Goal: Transaction & Acquisition: Book appointment/travel/reservation

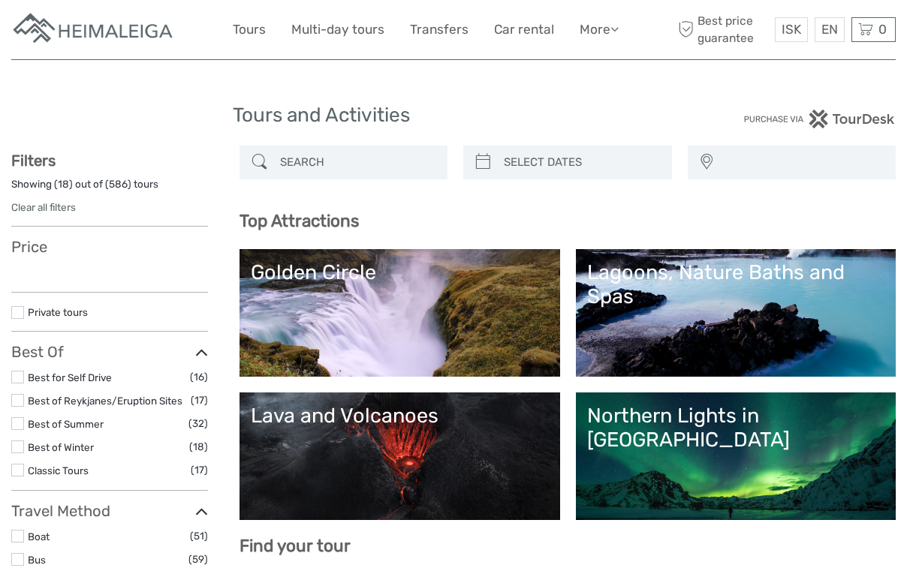
select select
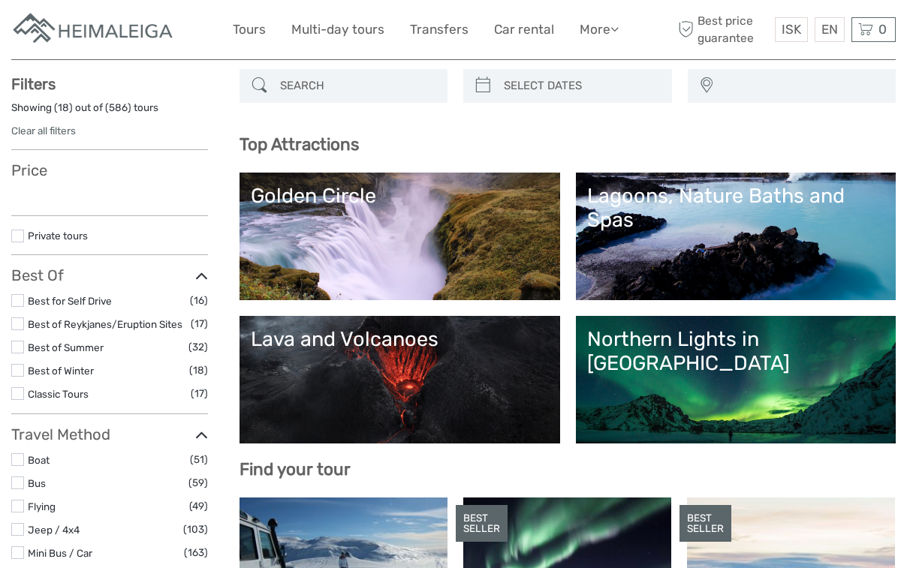
scroll to position [77, 0]
select select
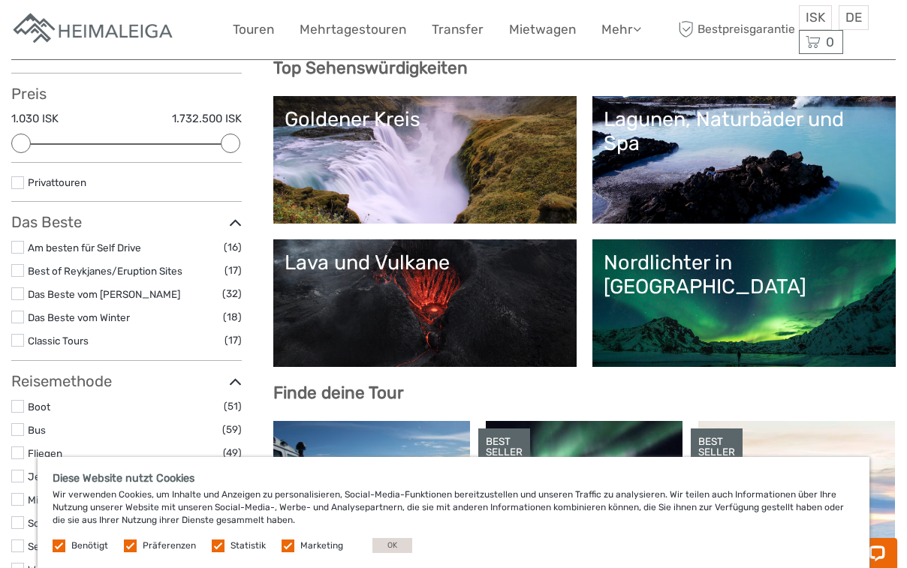
scroll to position [230, 0]
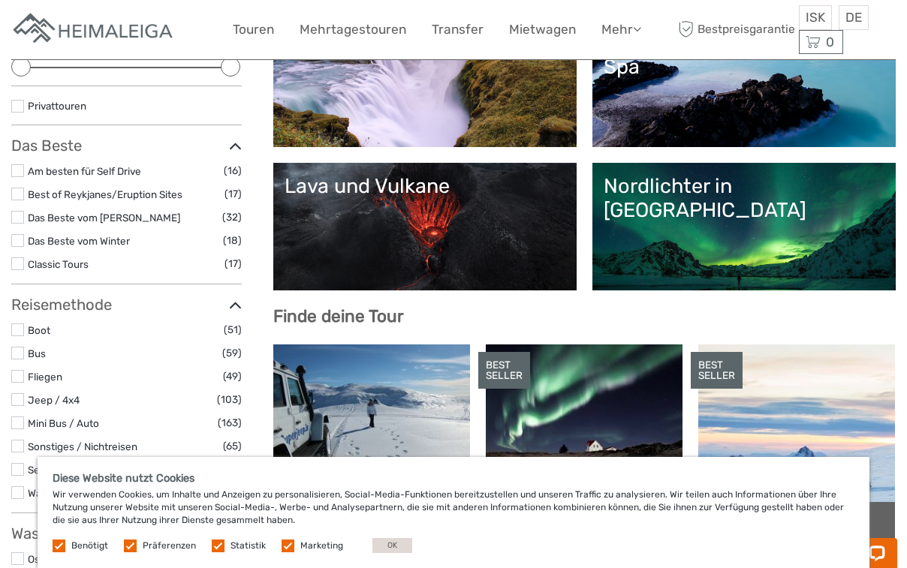
click at [387, 113] on link "Goldener Kreis" at bounding box center [425, 83] width 281 height 105
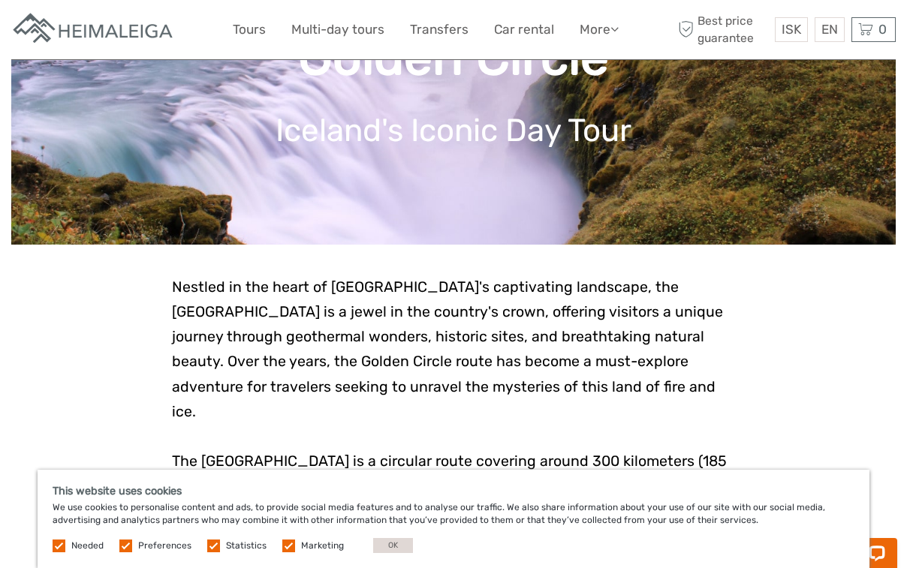
click at [126, 547] on label at bounding box center [125, 546] width 13 height 13
click at [0, 0] on input "checkbox" at bounding box center [0, 0] width 0 height 0
drag, startPoint x: 207, startPoint y: 546, endPoint x: 228, endPoint y: 552, distance: 21.1
click at [212, 547] on label at bounding box center [213, 546] width 13 height 13
click at [282, 547] on label at bounding box center [288, 546] width 13 height 13
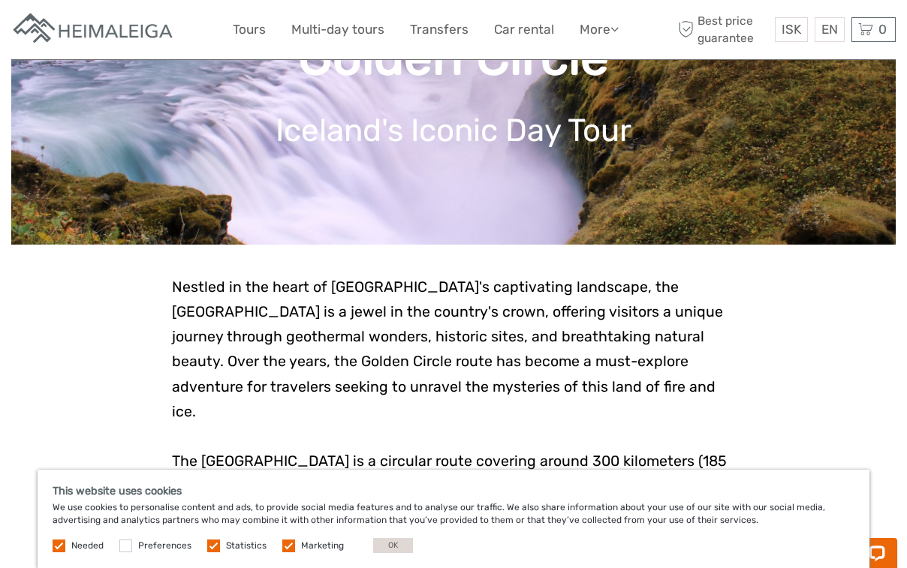
click at [0, 0] on input "checkbox" at bounding box center [0, 0] width 0 height 0
click at [211, 546] on label at bounding box center [213, 546] width 13 height 13
click at [0, 0] on input "checkbox" at bounding box center [0, 0] width 0 height 0
click at [59, 547] on label at bounding box center [59, 546] width 13 height 13
click at [393, 547] on button "OK" at bounding box center [393, 545] width 40 height 15
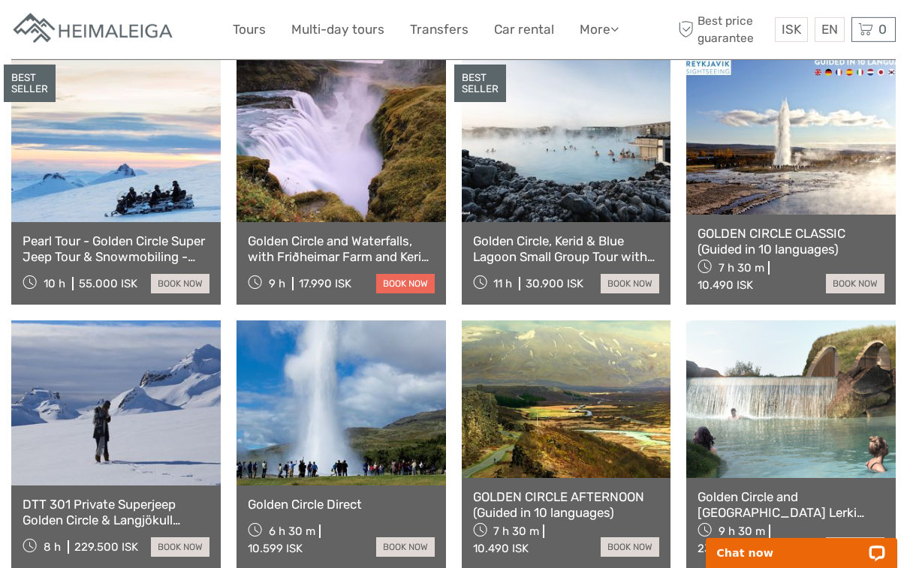
scroll to position [842, 0]
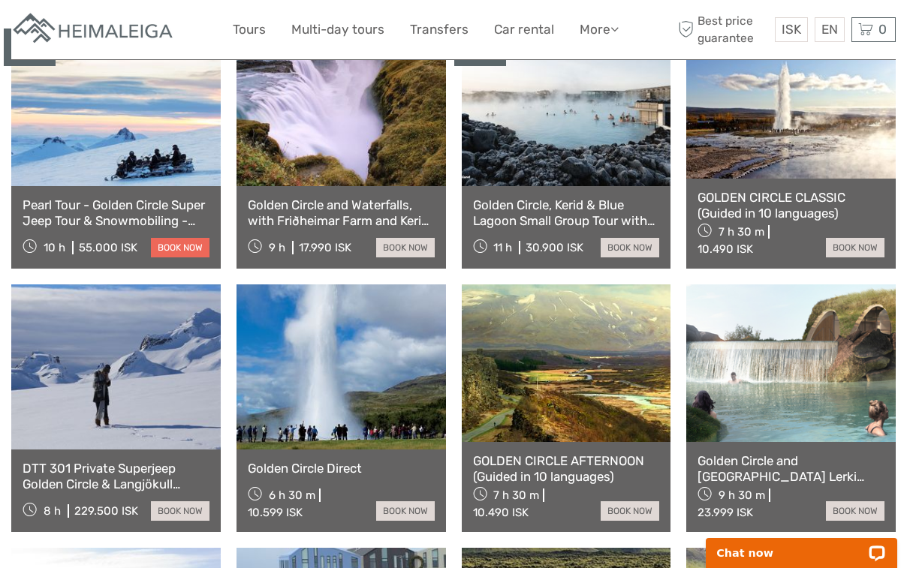
click at [176, 258] on link "book now" at bounding box center [180, 248] width 59 height 20
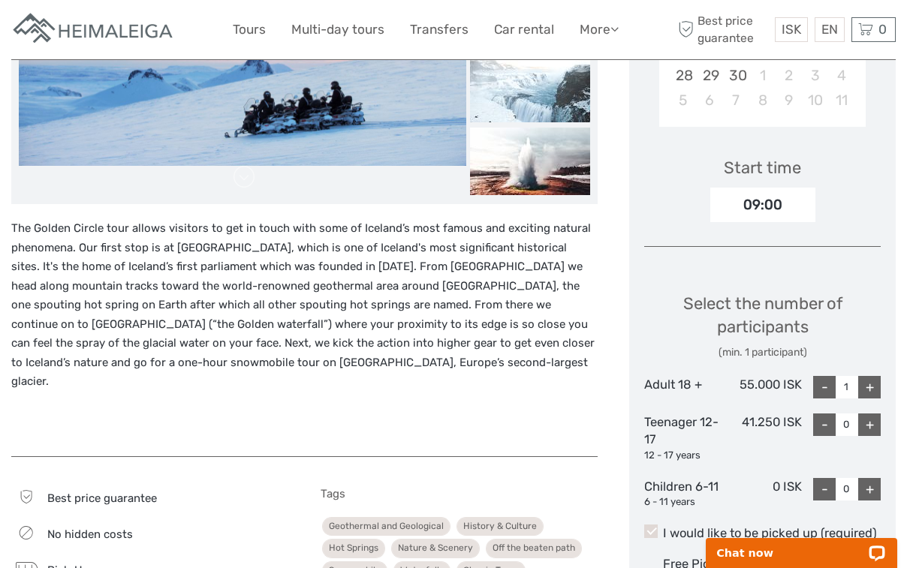
scroll to position [460, 0]
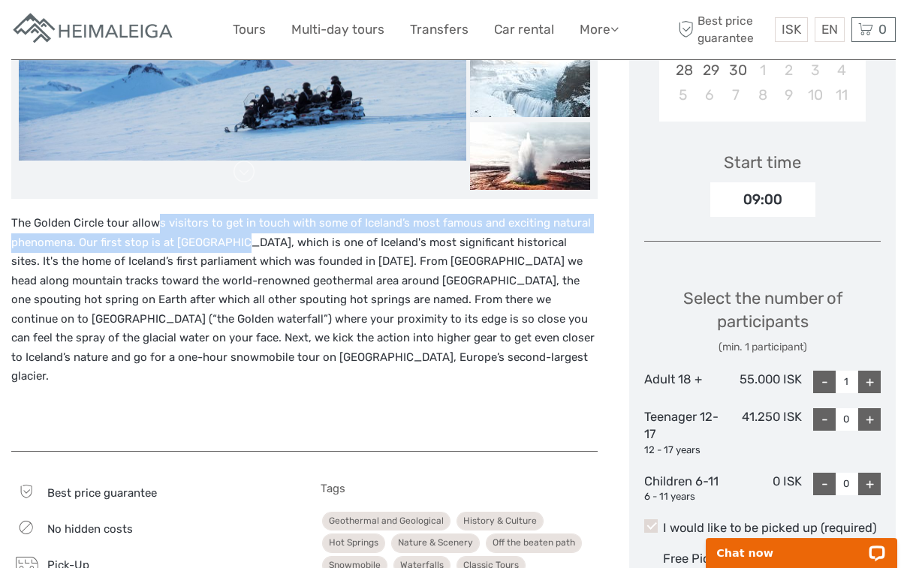
drag, startPoint x: 156, startPoint y: 222, endPoint x: 228, endPoint y: 243, distance: 74.4
click at [228, 243] on p "The Golden Circle tour allows visitors to get in touch with some of Iceland’s m…" at bounding box center [304, 300] width 586 height 173
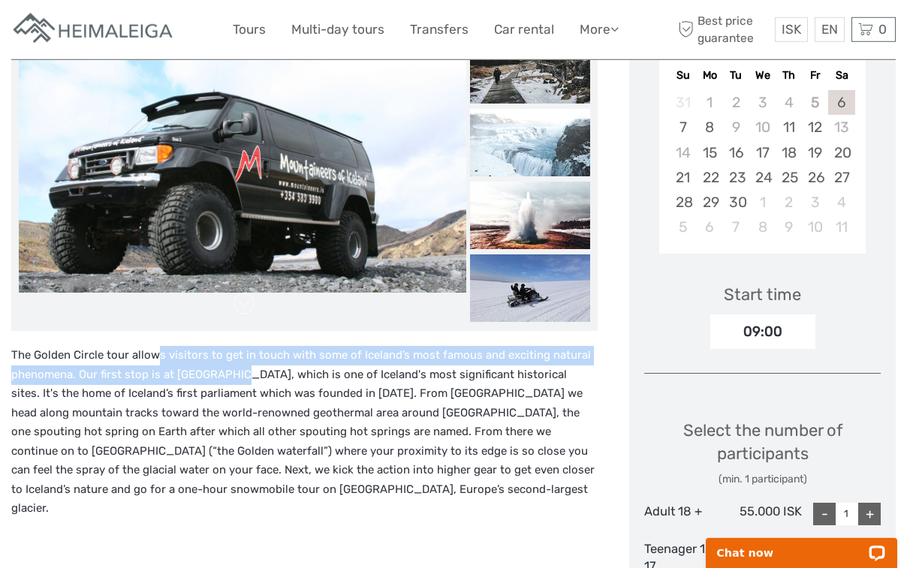
scroll to position [230, 0]
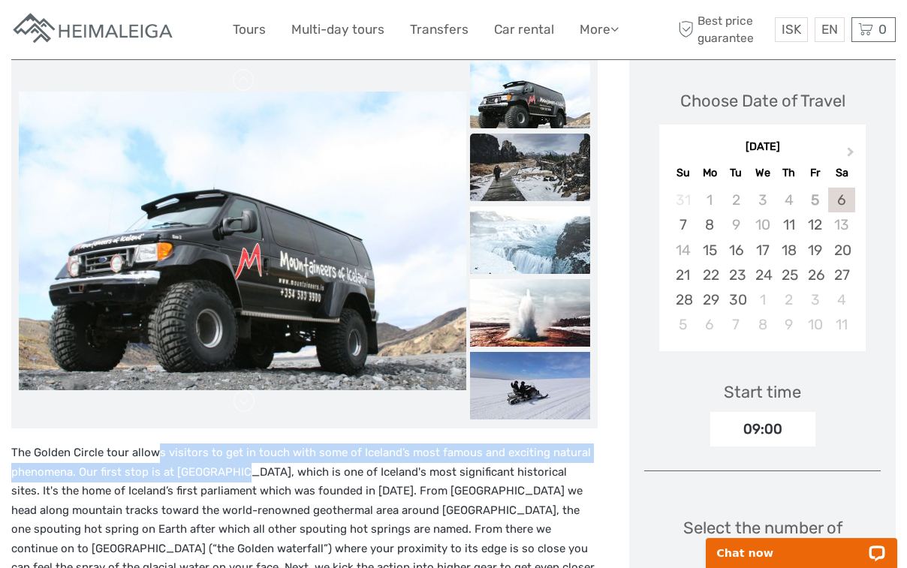
click at [517, 179] on img at bounding box center [530, 168] width 120 height 68
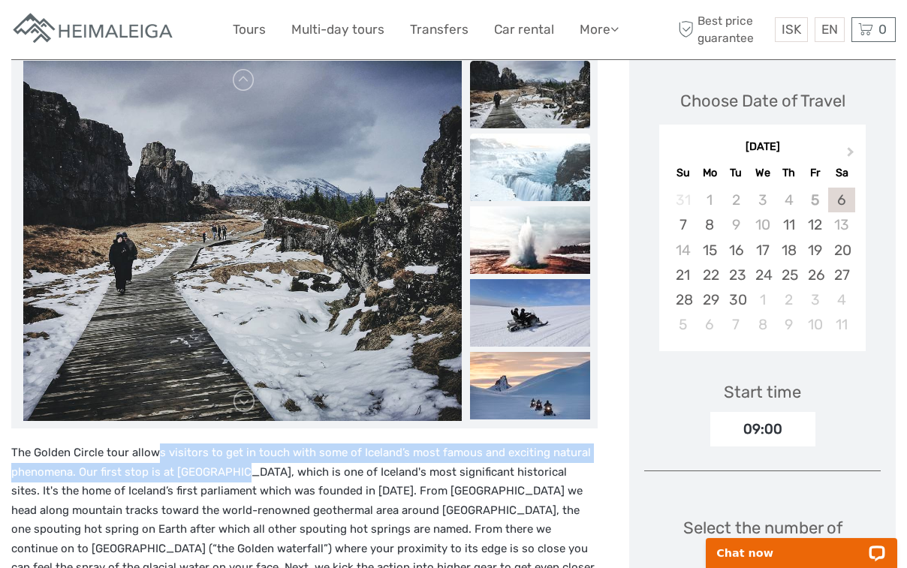
click at [521, 179] on img at bounding box center [530, 168] width 120 height 68
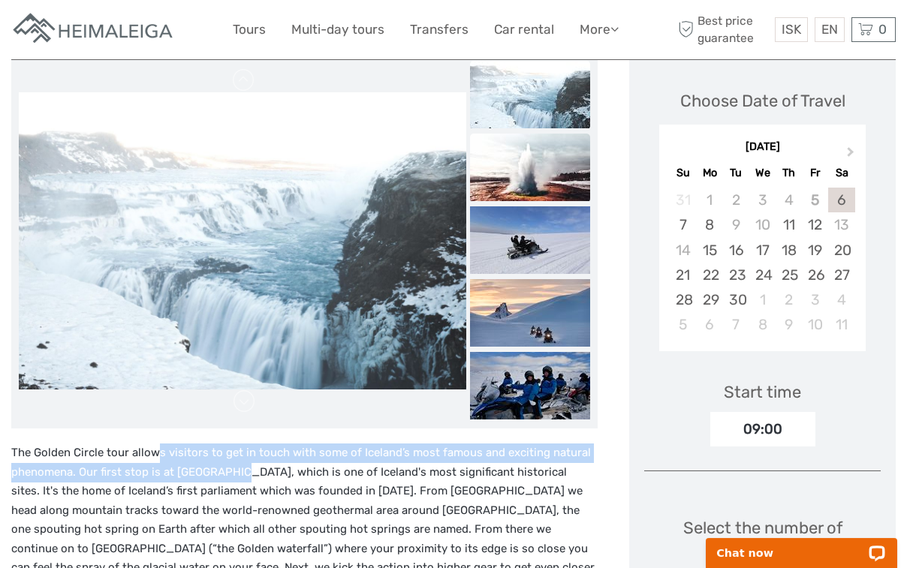
click at [520, 182] on img at bounding box center [530, 168] width 120 height 68
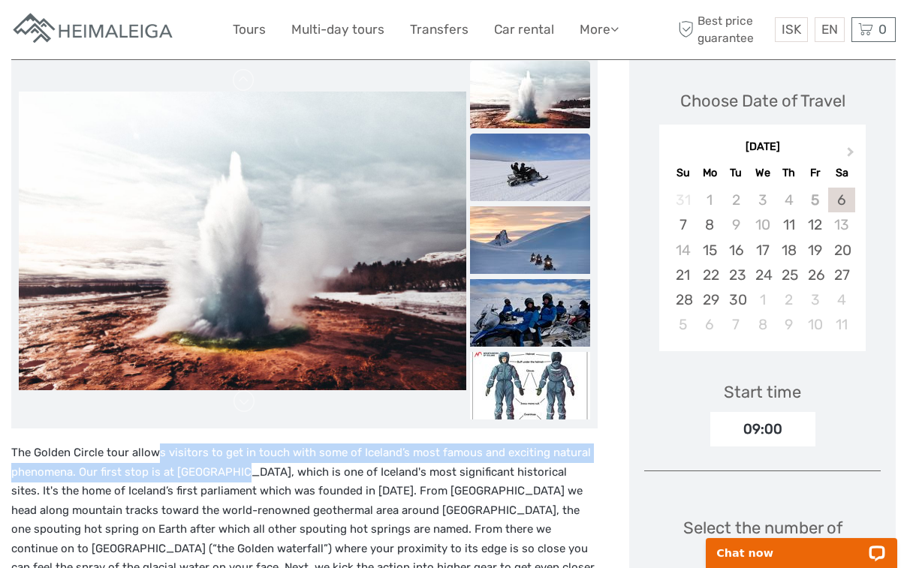
click at [528, 200] on img at bounding box center [530, 168] width 120 height 68
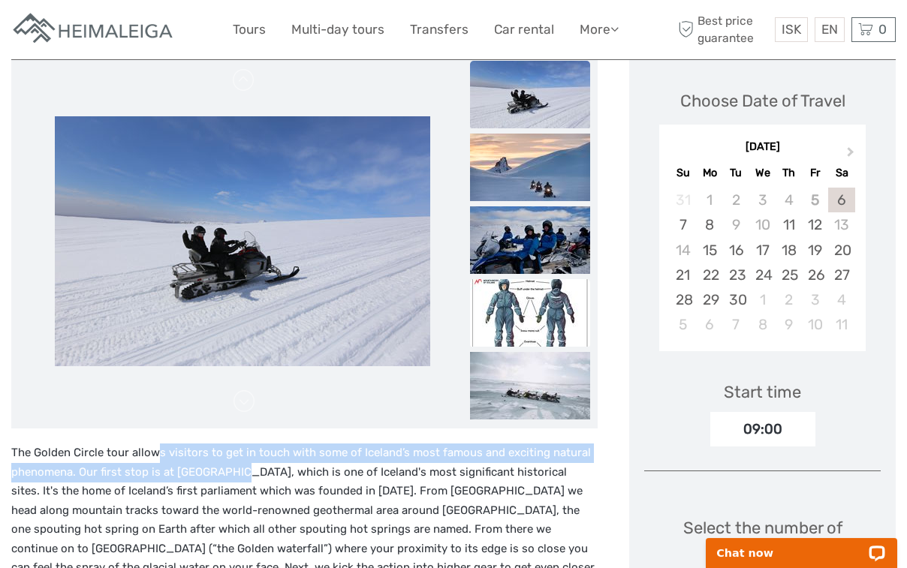
click at [534, 299] on img at bounding box center [530, 313] width 120 height 68
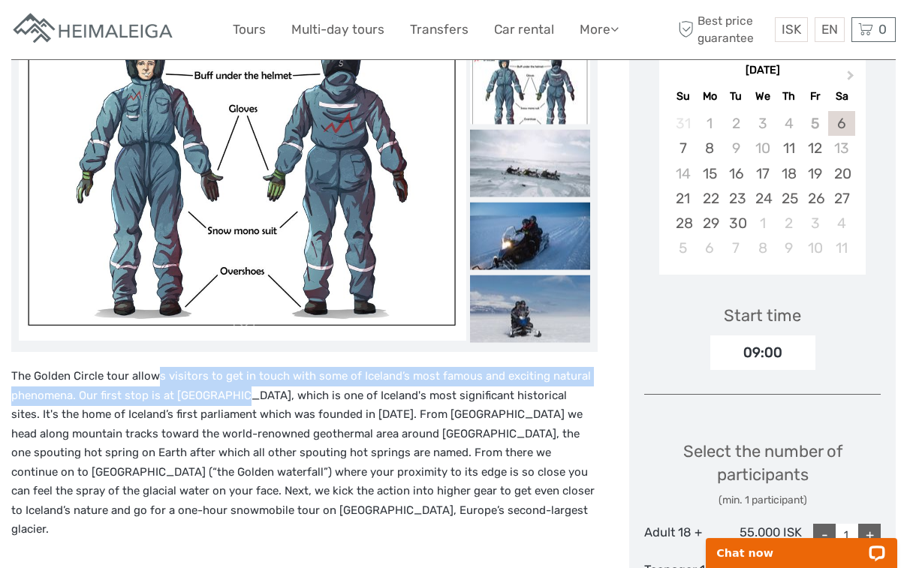
scroll to position [0, 0]
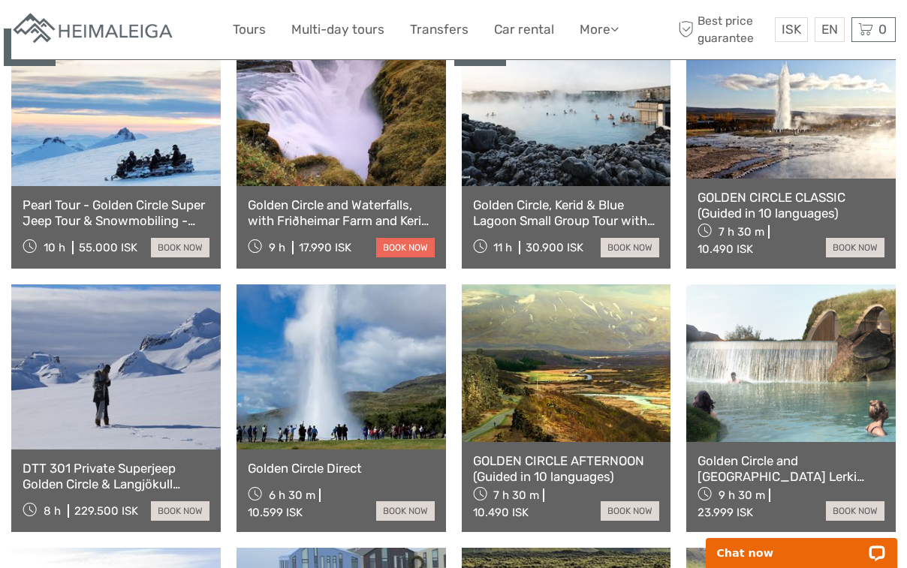
click at [411, 258] on link "book now" at bounding box center [405, 248] width 59 height 20
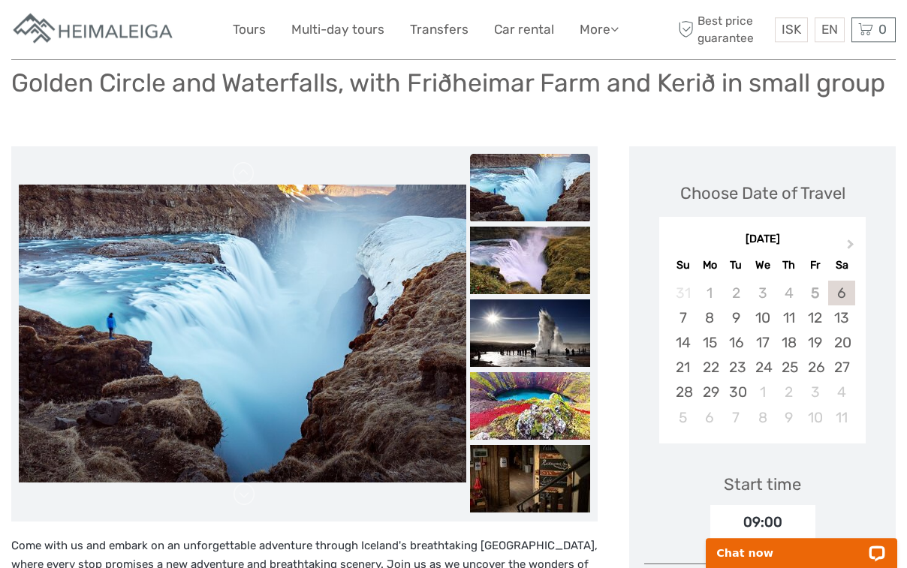
scroll to position [153, 0]
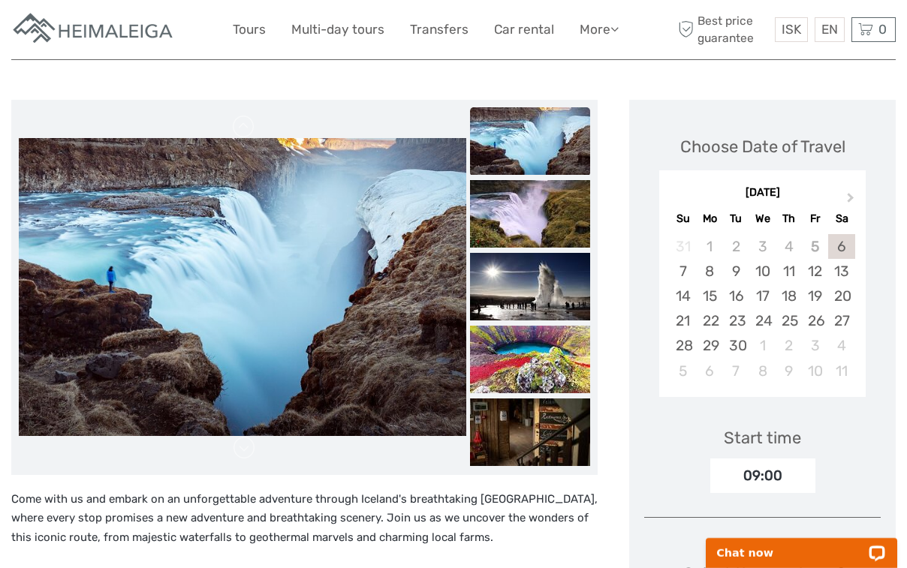
click at [542, 152] on img at bounding box center [530, 141] width 120 height 68
click at [523, 214] on img at bounding box center [530, 214] width 120 height 68
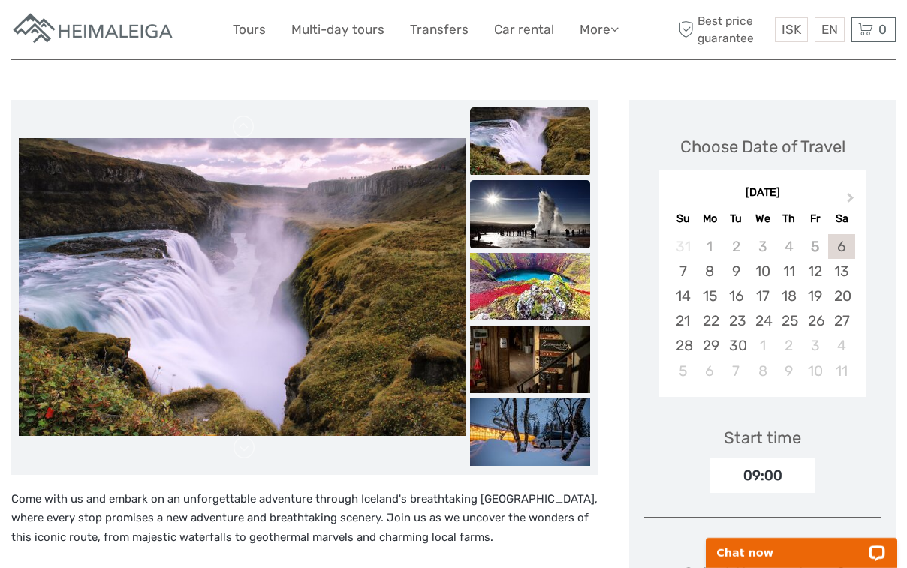
click at [535, 223] on img at bounding box center [530, 214] width 120 height 68
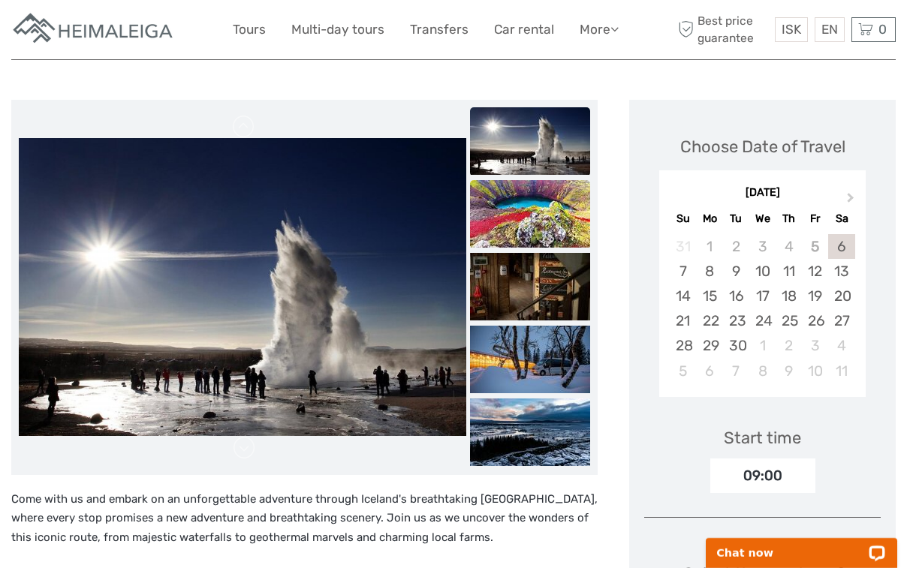
click at [535, 231] on img at bounding box center [530, 214] width 120 height 68
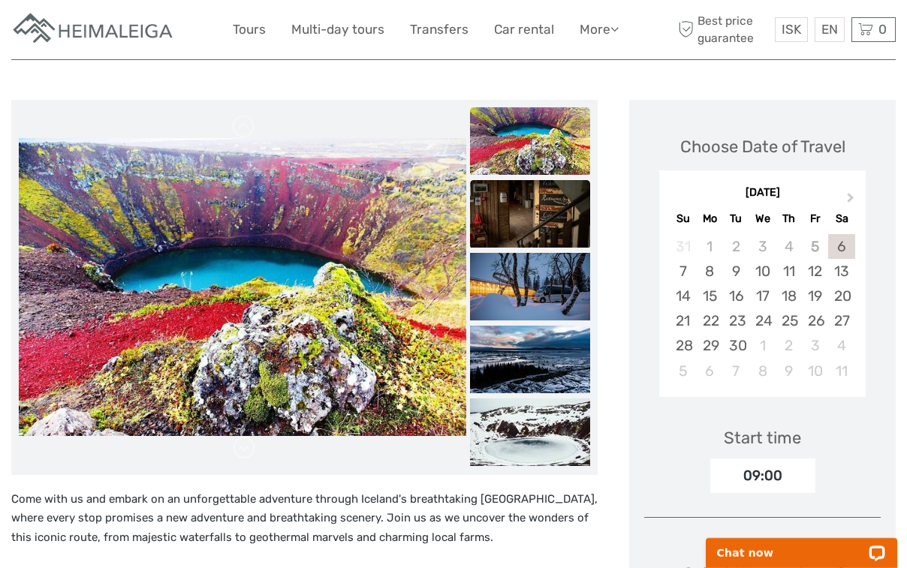
click at [543, 230] on img at bounding box center [530, 214] width 120 height 68
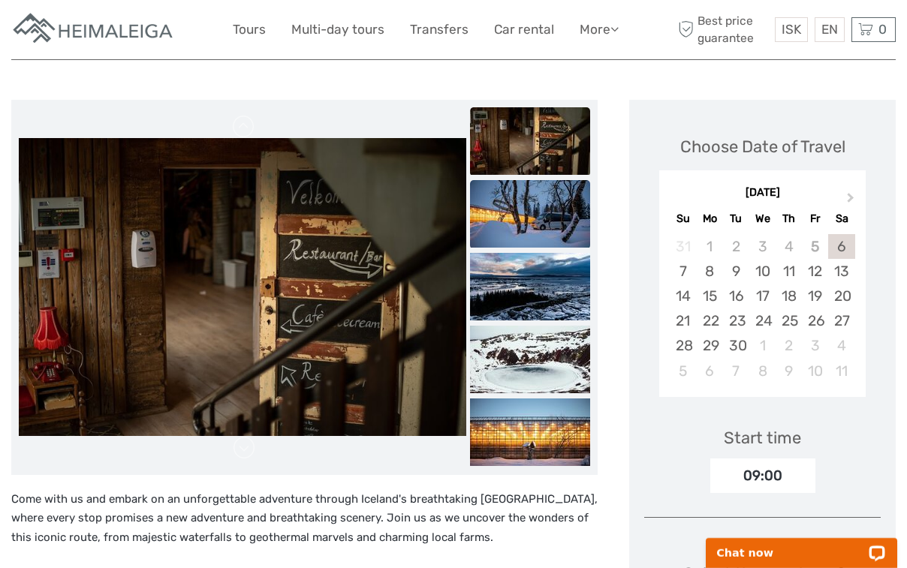
click at [535, 235] on img at bounding box center [530, 214] width 120 height 68
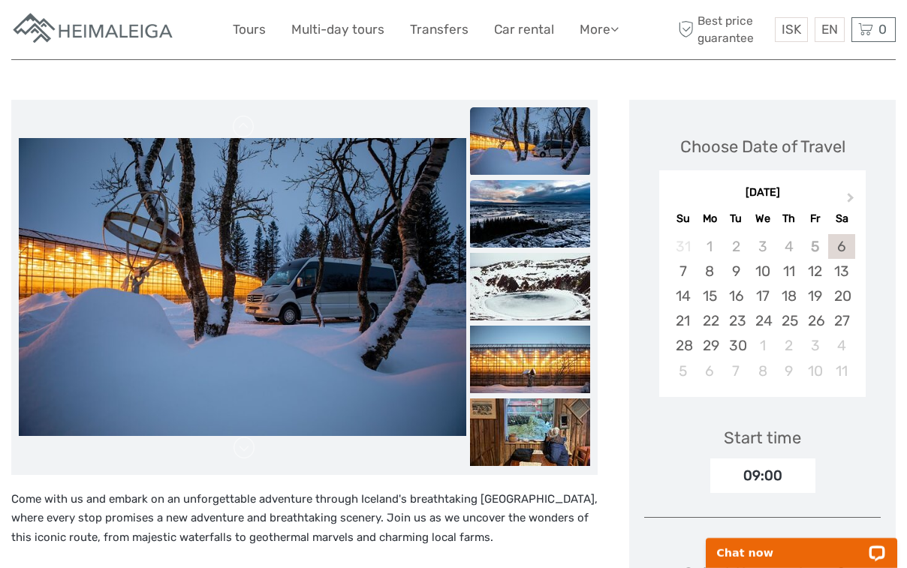
click at [537, 226] on img at bounding box center [530, 214] width 120 height 68
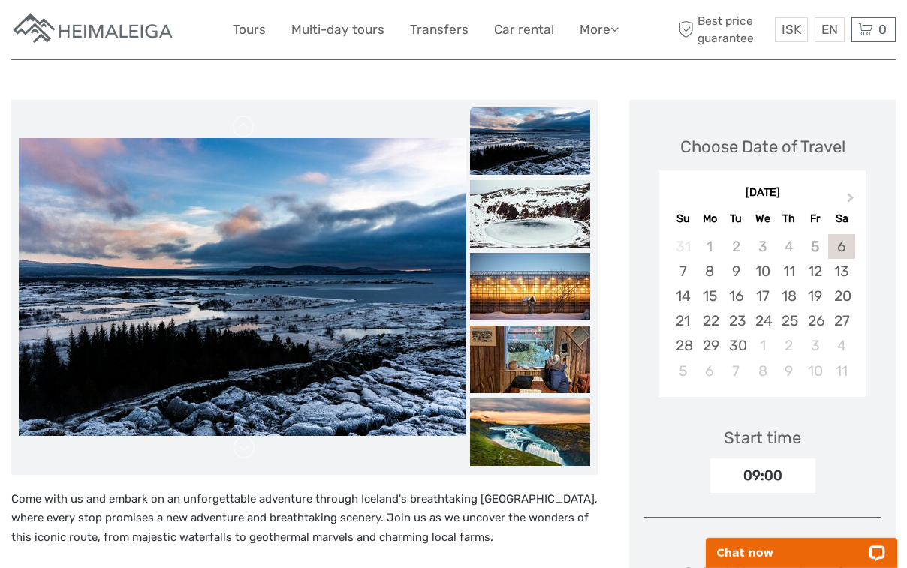
click at [540, 175] on li at bounding box center [530, 141] width 120 height 69
click at [547, 202] on img at bounding box center [530, 214] width 120 height 68
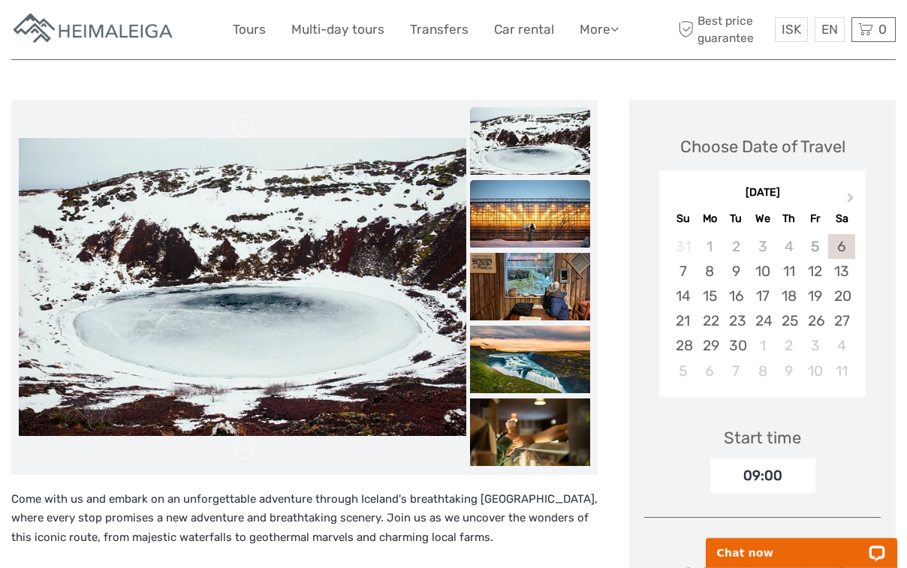
click at [535, 223] on img at bounding box center [530, 214] width 120 height 68
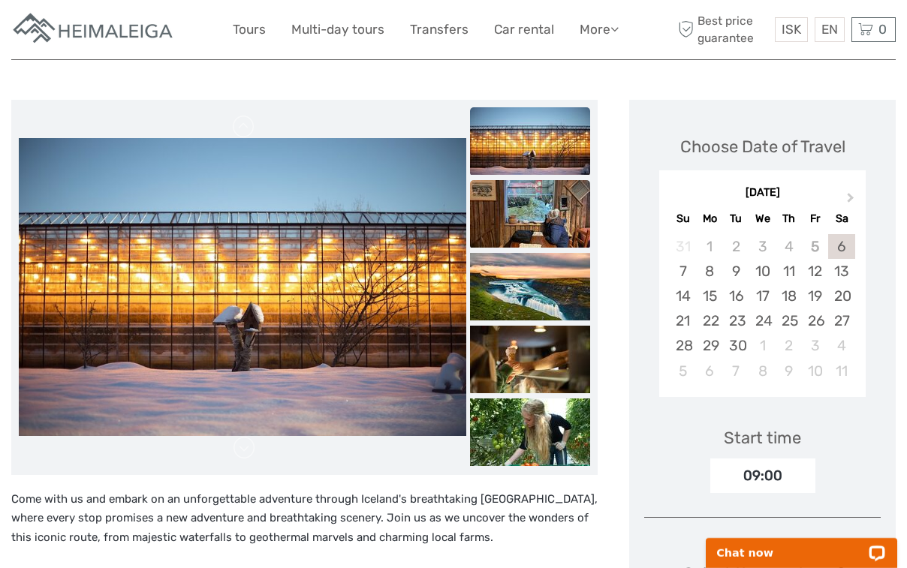
click at [537, 224] on img at bounding box center [530, 214] width 120 height 68
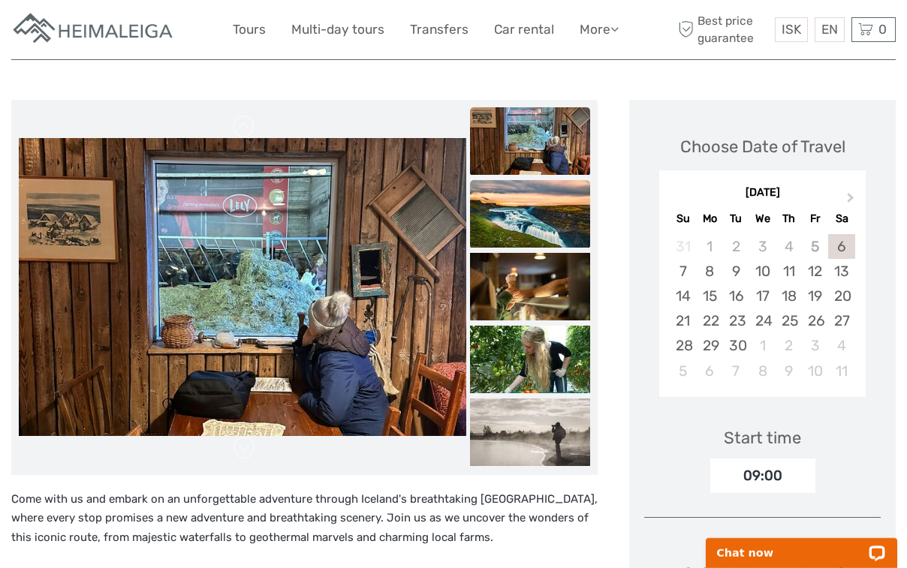
click at [540, 225] on img at bounding box center [530, 214] width 120 height 68
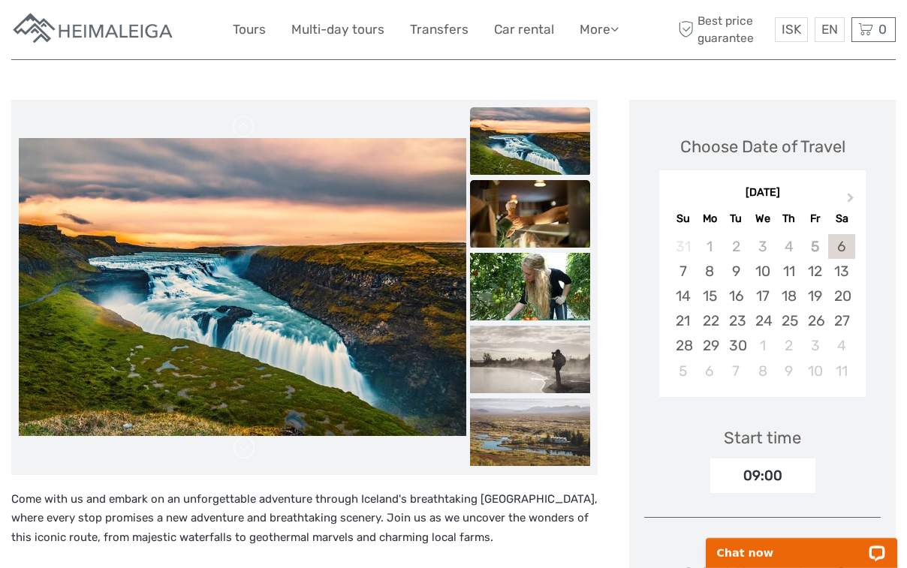
click at [538, 224] on img at bounding box center [530, 214] width 120 height 68
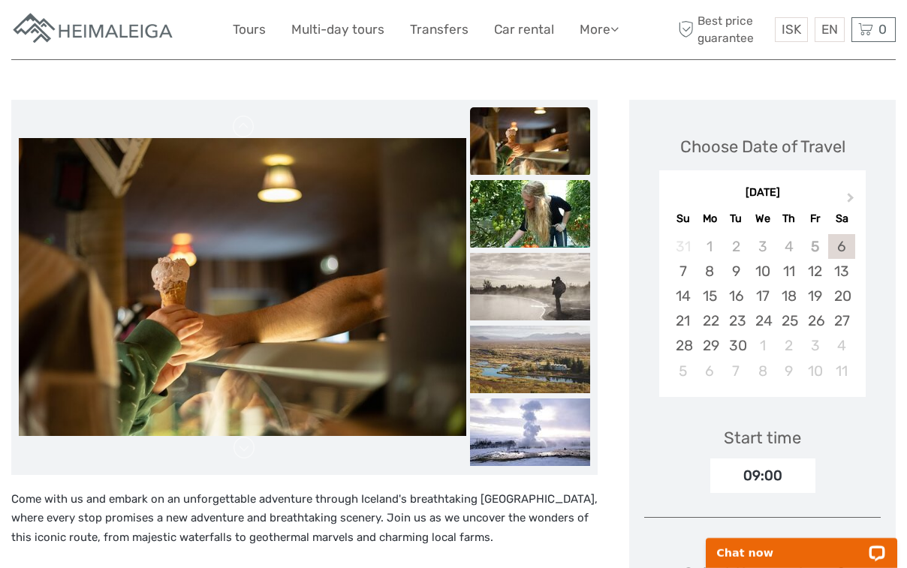
click at [540, 221] on img at bounding box center [530, 214] width 120 height 68
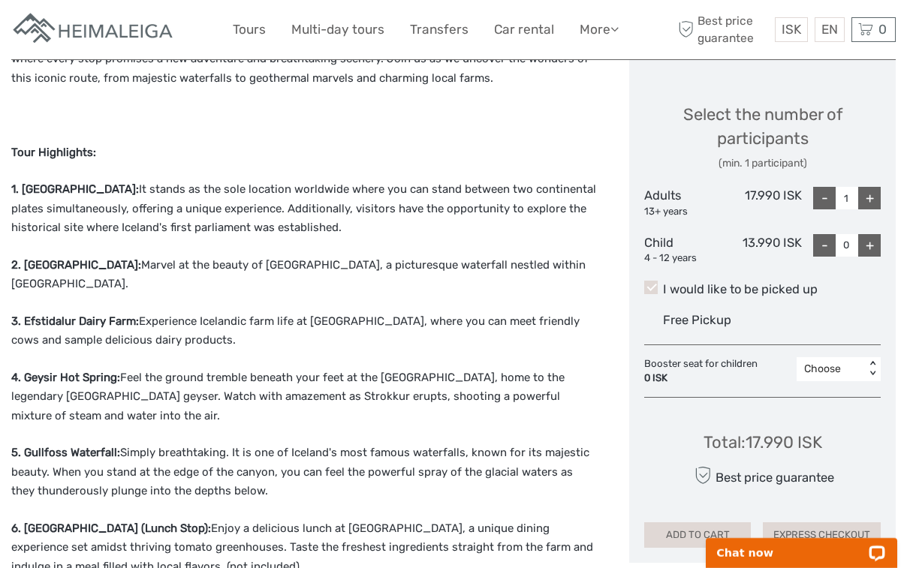
scroll to position [689, 0]
